Goal: Information Seeking & Learning: Learn about a topic

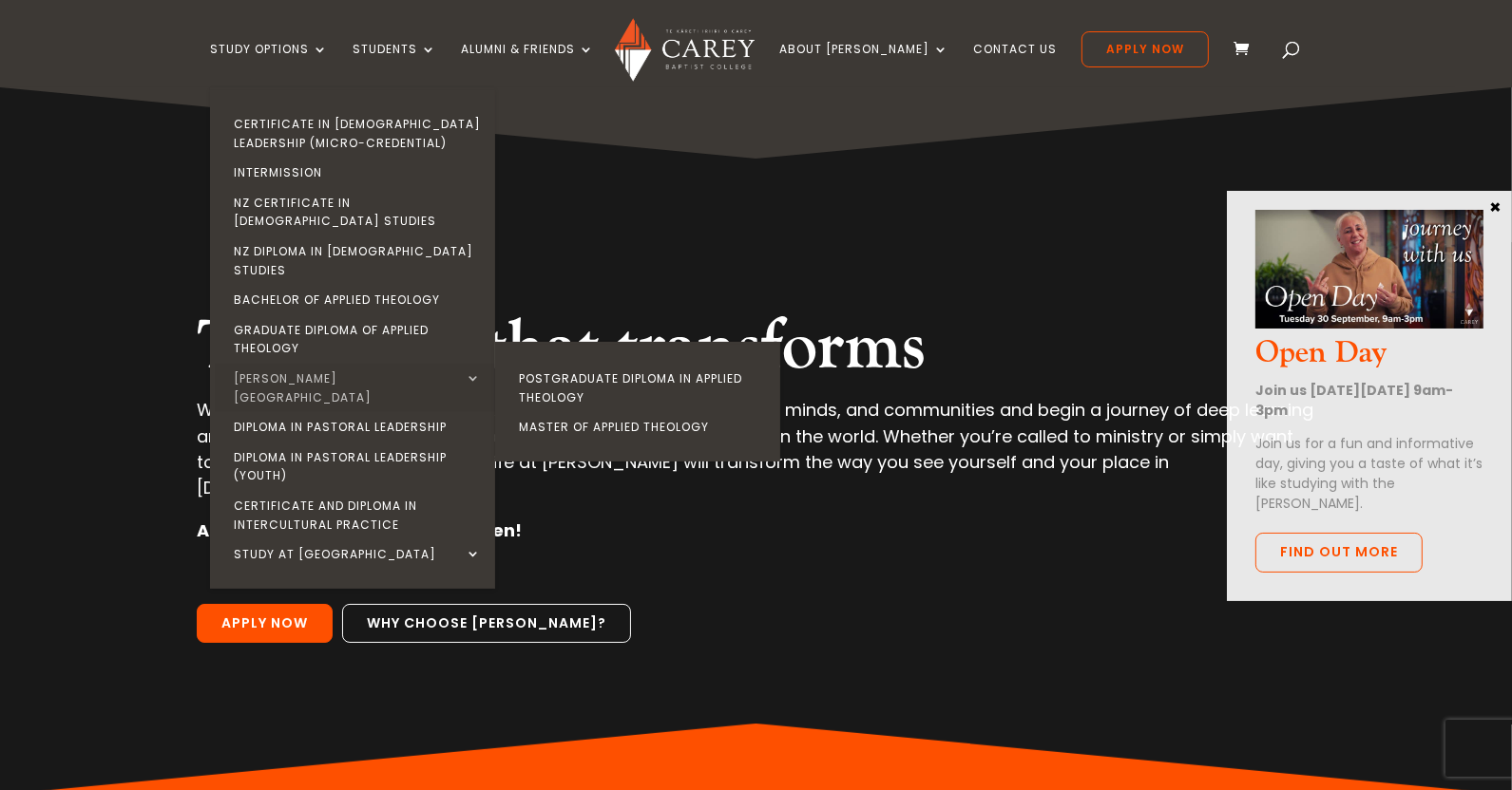
click at [417, 364] on link "[PERSON_NAME][GEOGRAPHIC_DATA]" at bounding box center [357, 387] width 285 height 48
click at [571, 364] on link "Postgraduate Diploma in Applied Theology" at bounding box center [643, 387] width 285 height 48
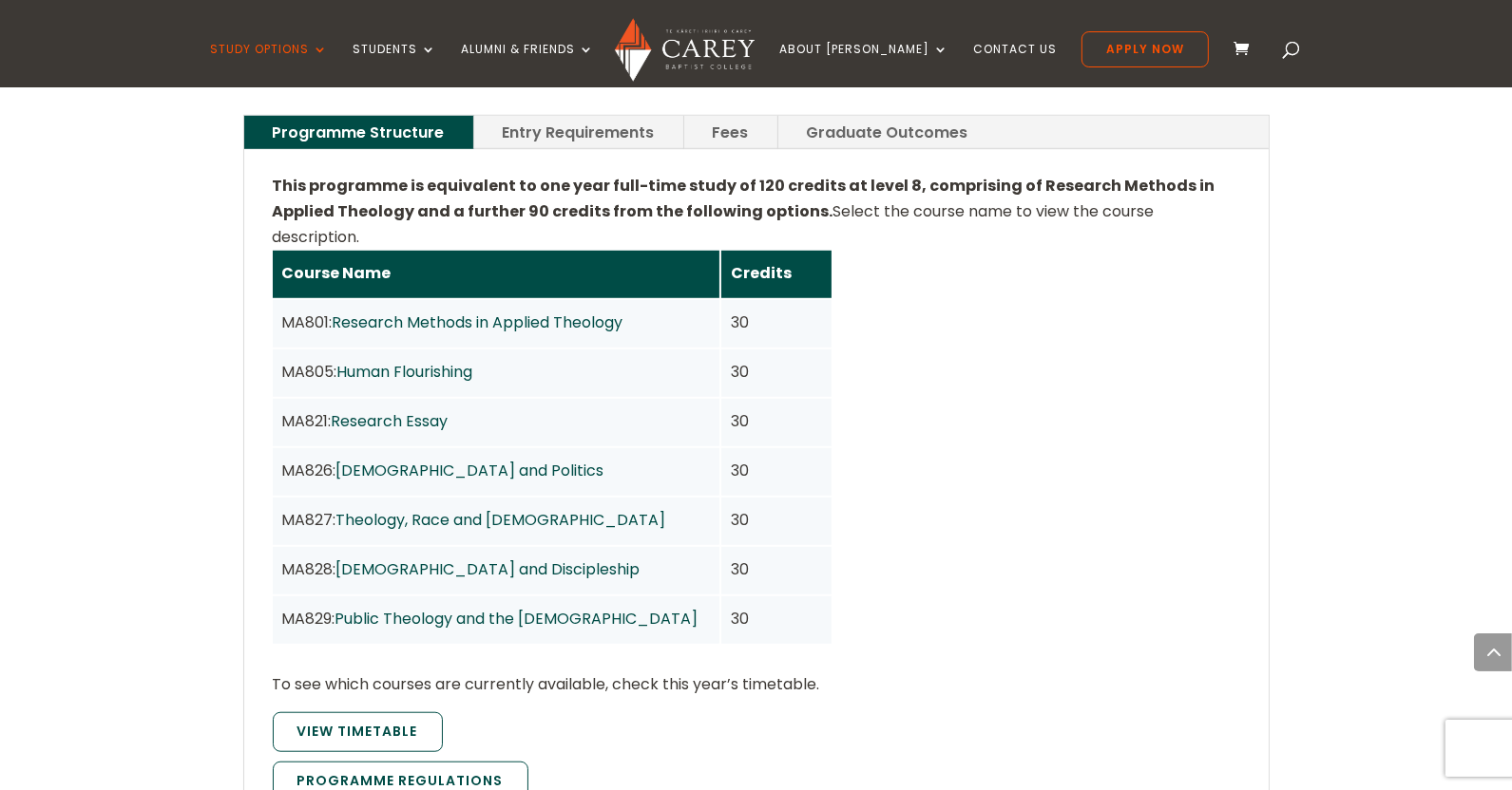
scroll to position [1425, 0]
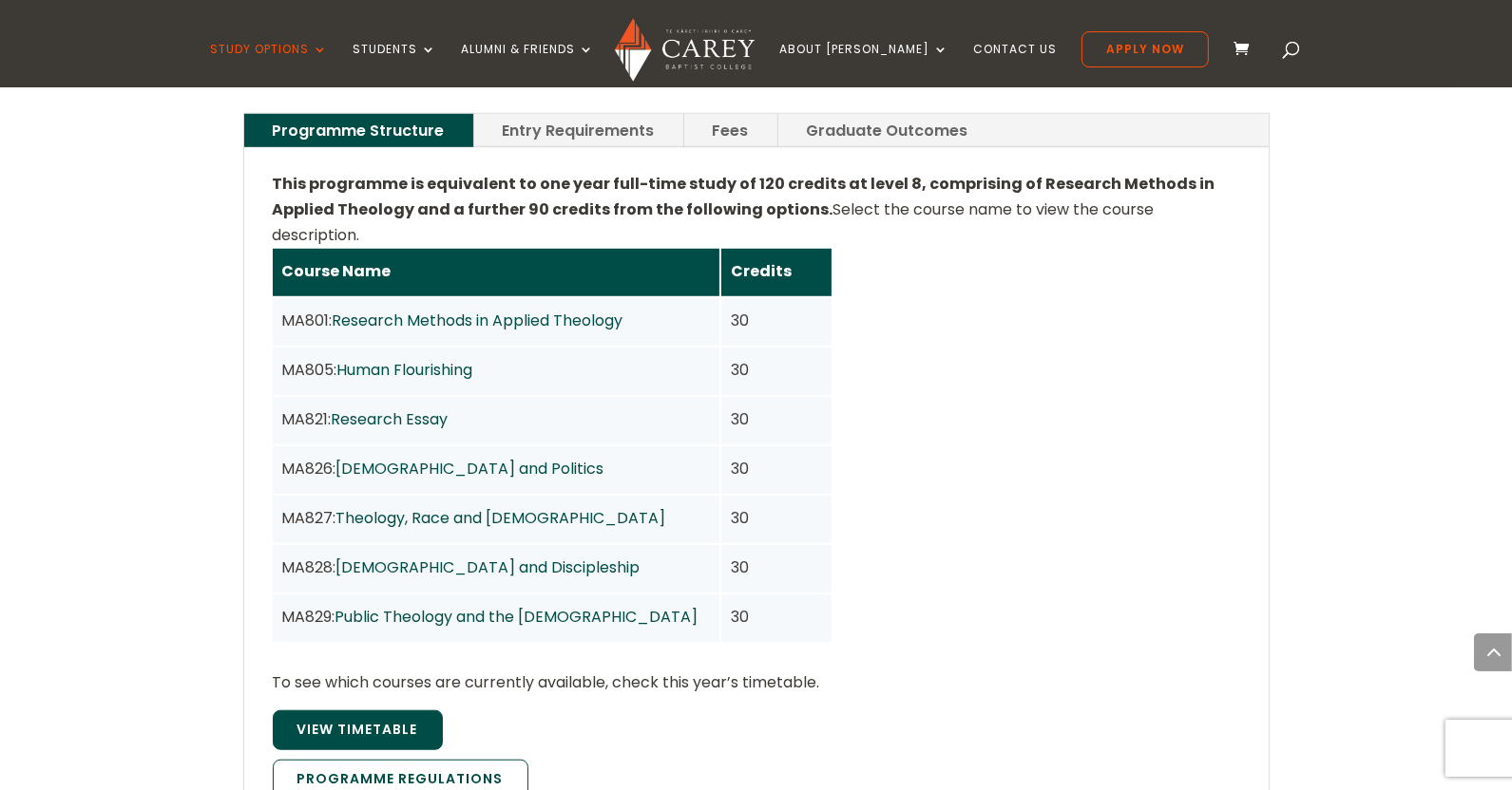
click at [384, 720] on span "View Timetable" at bounding box center [358, 729] width 121 height 19
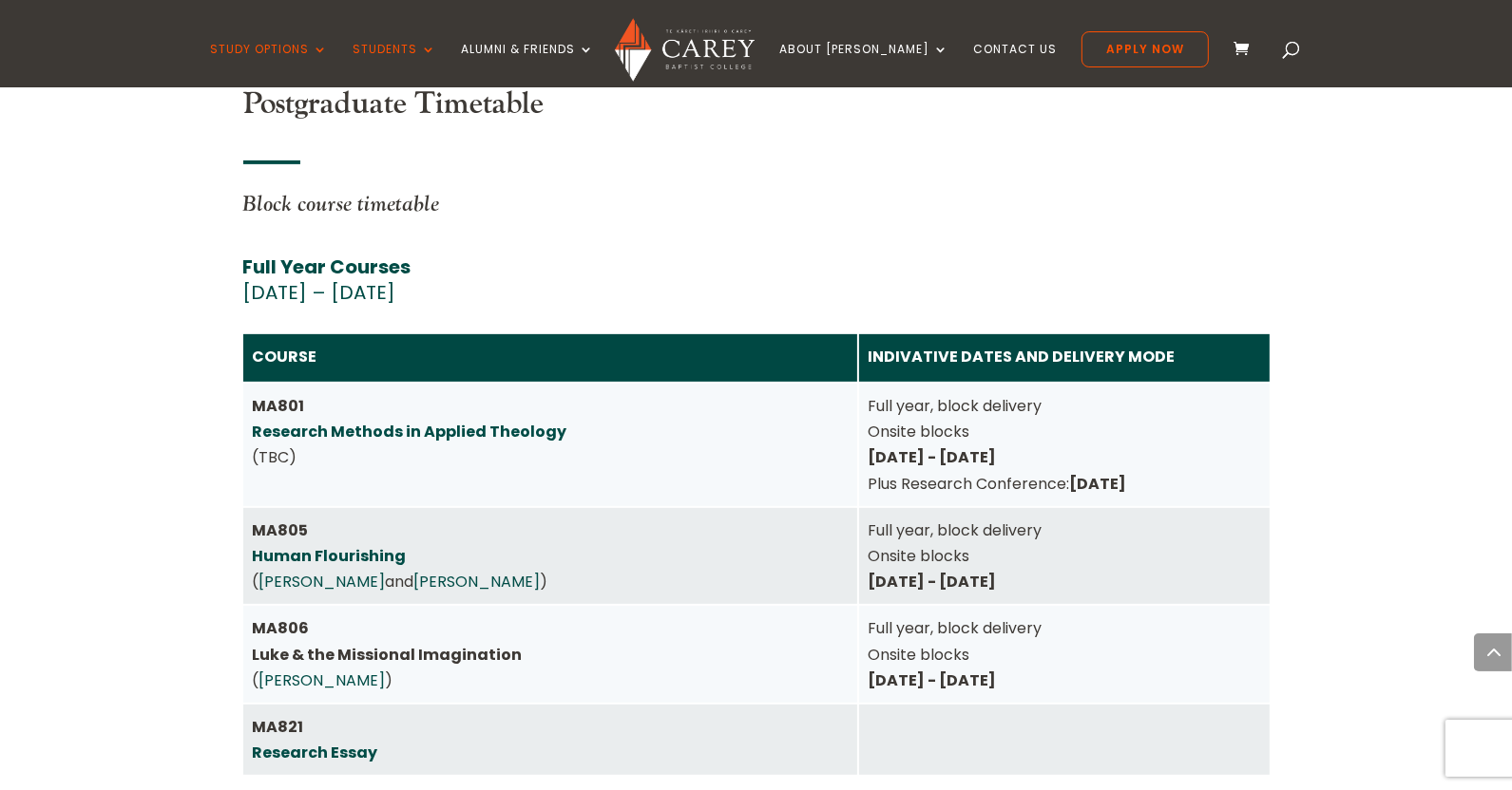
scroll to position [8372, 0]
